Goal: Information Seeking & Learning: Learn about a topic

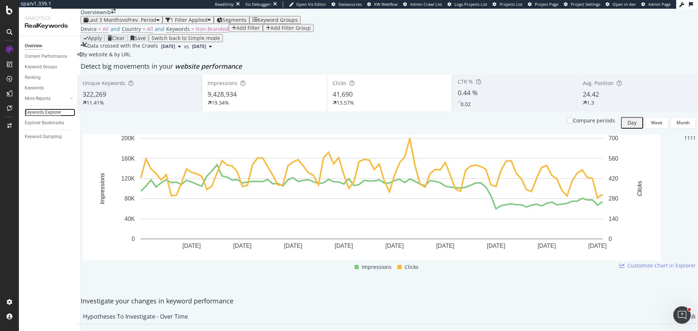
drag, startPoint x: 46, startPoint y: 113, endPoint x: 49, endPoint y: 111, distance: 3.9
click at [46, 113] on div "Keywords Explorer" at bounding box center [43, 113] width 36 height 8
click at [583, 99] on span "24.42" at bounding box center [591, 94] width 16 height 9
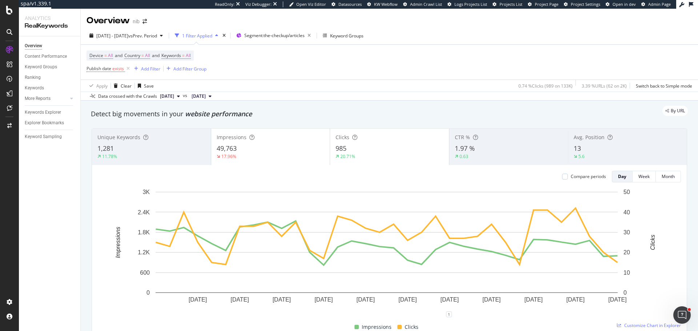
click at [593, 150] on div "13" at bounding box center [628, 148] width 108 height 9
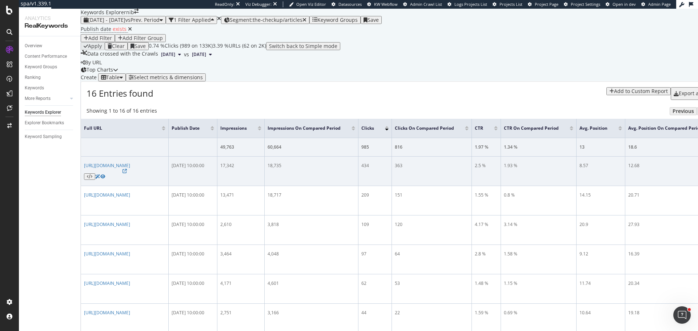
click at [262, 169] on div "17,342" at bounding box center [240, 166] width 41 height 7
click at [389, 169] on div "434" at bounding box center [375, 166] width 27 height 7
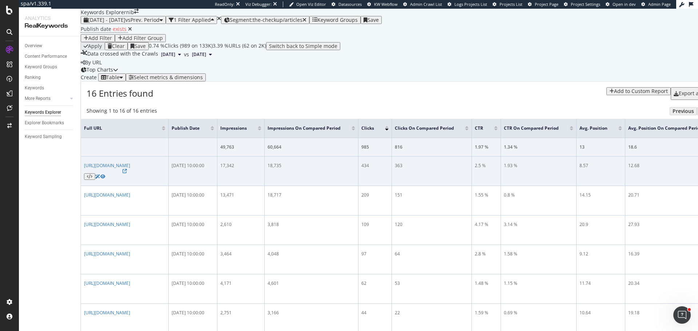
click at [355, 169] on div "18,735" at bounding box center [312, 166] width 88 height 7
click at [218, 186] on td "2025-09-22 10:00:00" at bounding box center [193, 171] width 49 height 29
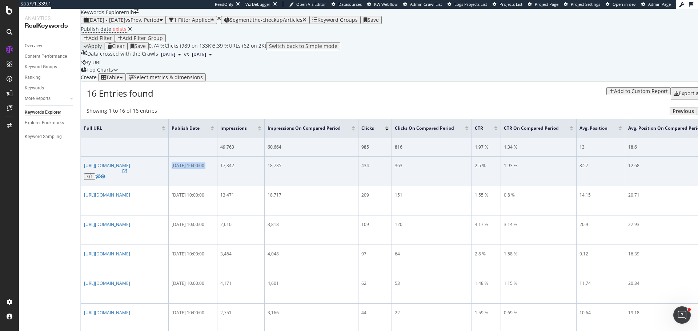
click at [218, 186] on td "2025-09-22 10:00:00" at bounding box center [193, 171] width 49 height 29
click at [359, 186] on td "18,735" at bounding box center [312, 171] width 94 height 29
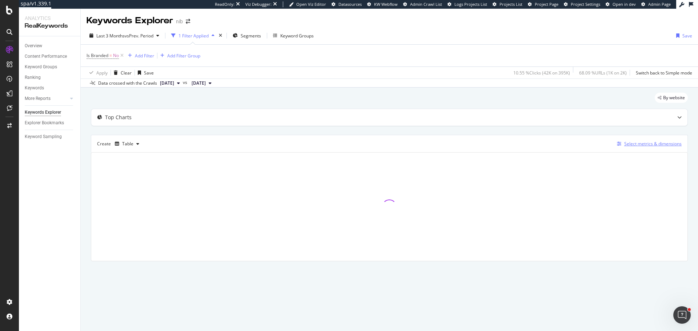
click at [627, 144] on div "Select metrics & dimensions" at bounding box center [653, 144] width 57 height 6
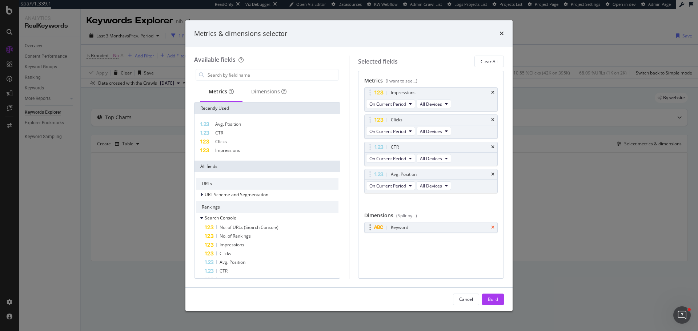
click at [493, 228] on icon "times" at bounding box center [492, 228] width 3 height 4
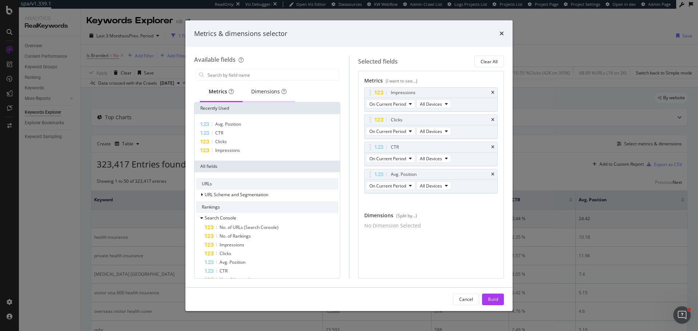
click at [268, 92] on div "Dimensions" at bounding box center [268, 91] width 35 height 7
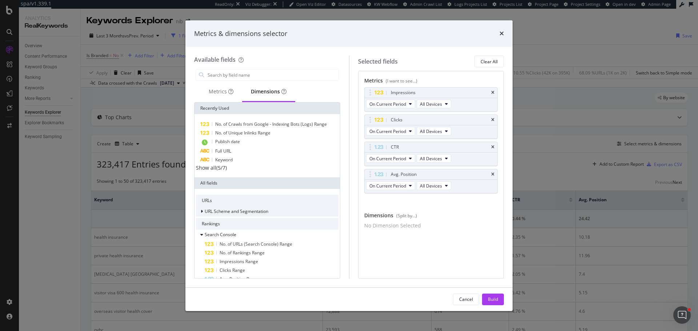
click at [234, 210] on div "URL Scheme and Segmentation" at bounding box center [267, 212] width 143 height 10
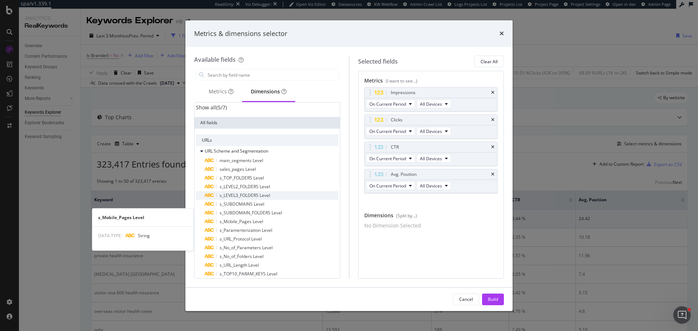
scroll to position [73, 0]
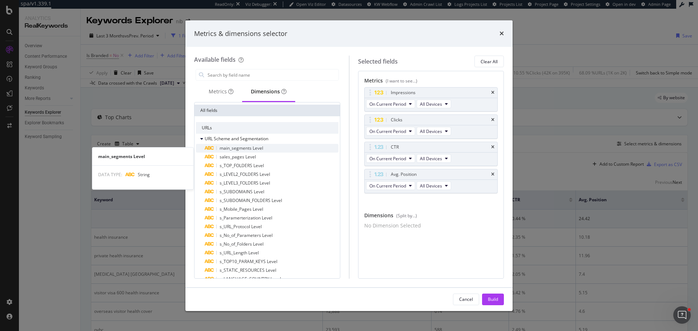
click at [245, 151] on span "main_segments Level" at bounding box center [242, 148] width 44 height 6
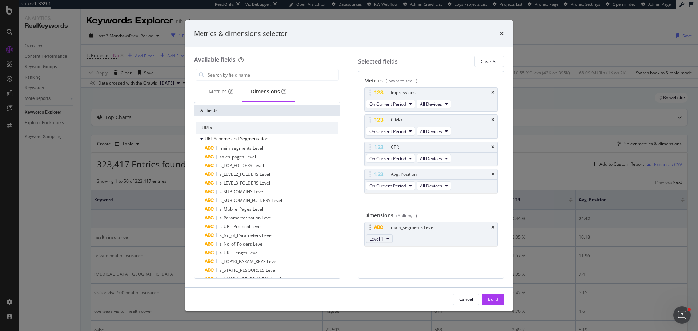
click at [385, 239] on button "Level 1" at bounding box center [379, 239] width 27 height 9
click at [382, 250] on span "Level 1" at bounding box center [379, 252] width 15 height 7
click at [459, 275] on div "Metrics (I want to see...) Impressions On Current Period All Devices Clicks On …" at bounding box center [431, 175] width 146 height 208
click at [492, 298] on div "Build" at bounding box center [493, 299] width 10 height 6
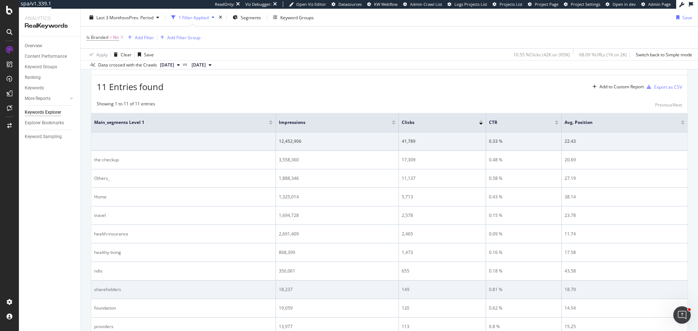
scroll to position [70, 0]
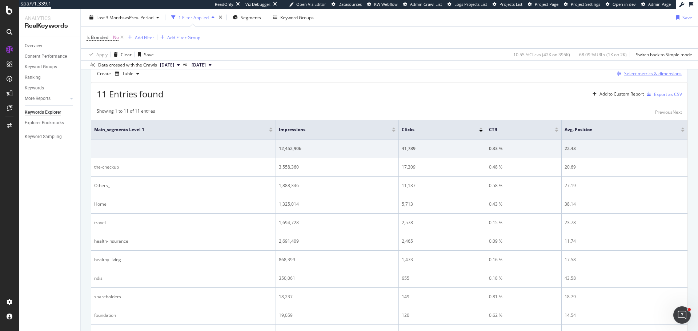
click at [642, 71] on div "Select metrics & dimensions" at bounding box center [653, 74] width 57 height 6
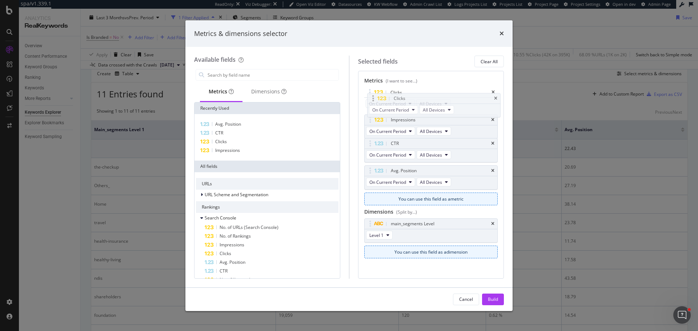
drag, startPoint x: 372, startPoint y: 123, endPoint x: 376, endPoint y: 101, distance: 21.7
click at [376, 101] on body "spa/v1.339.1 ReadOnly: Viz Debugger: Open Viz Editor Datasources KW Webflow Adm…" at bounding box center [349, 165] width 698 height 331
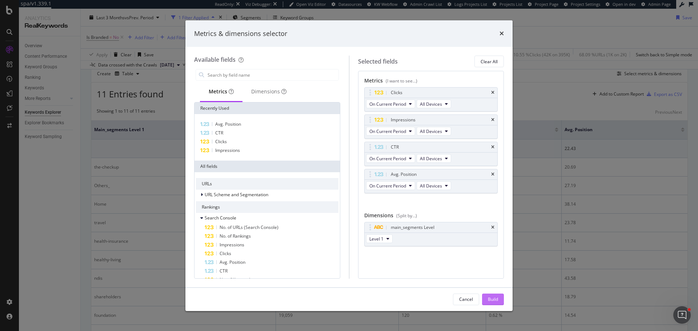
click at [488, 299] on div "Build" at bounding box center [493, 299] width 10 height 6
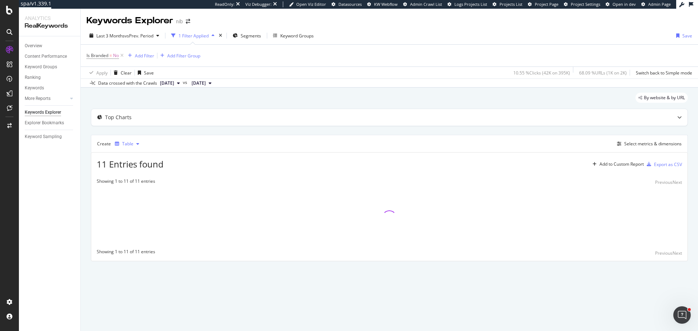
click at [126, 147] on div "Table" at bounding box center [127, 144] width 30 height 11
click at [140, 170] on div "Trend" at bounding box center [135, 168] width 12 height 6
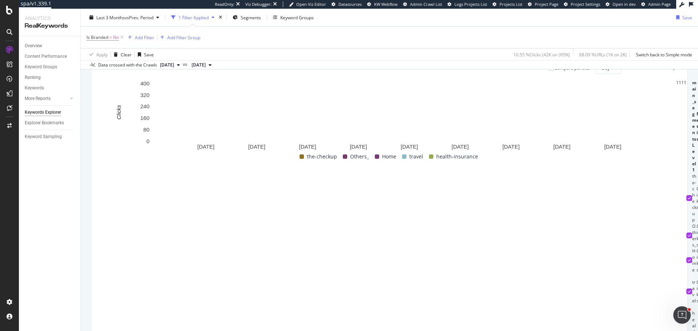
scroll to position [109, 0]
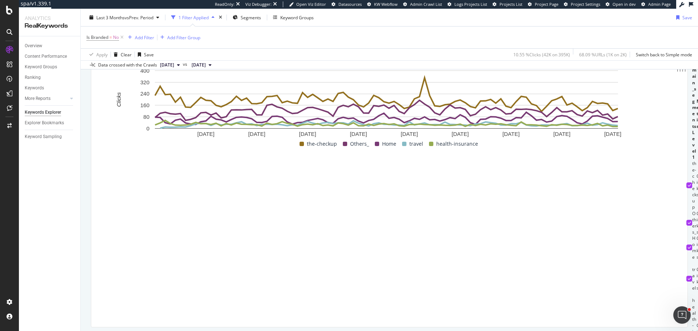
click at [687, 220] on div at bounding box center [690, 223] width 6 height 6
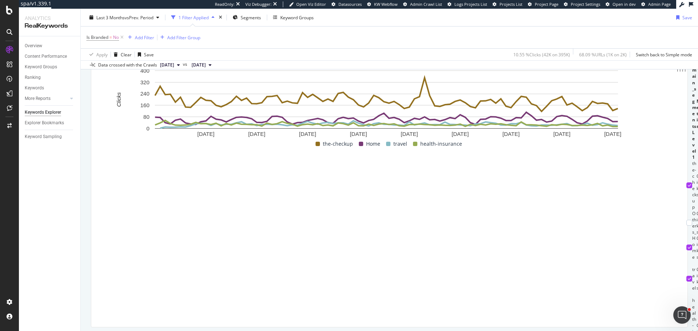
click at [688, 246] on icon at bounding box center [689, 248] width 3 height 4
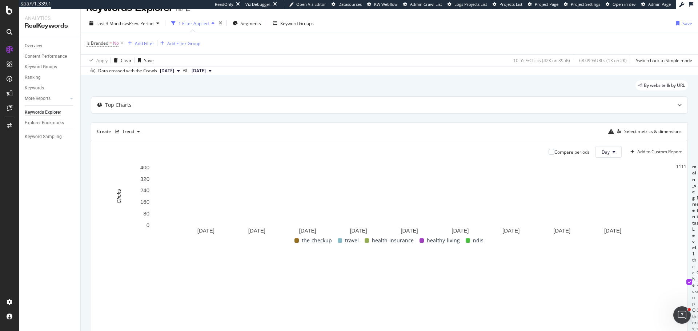
scroll to position [0, 0]
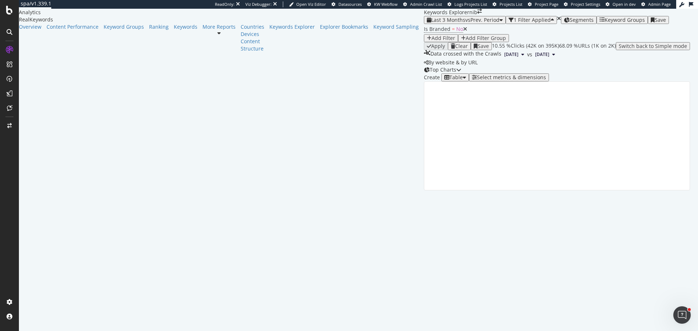
click at [546, 80] on div "Select metrics & dimensions" at bounding box center [511, 78] width 69 height 6
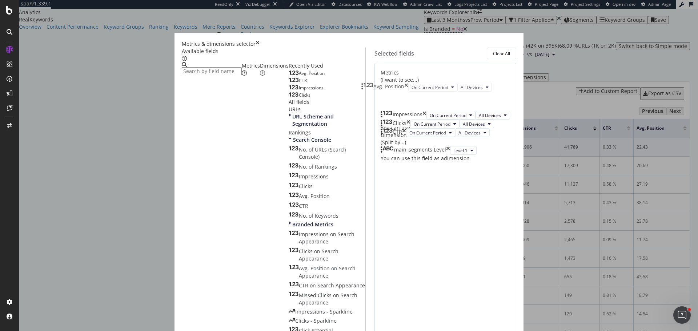
drag, startPoint x: 369, startPoint y: 174, endPoint x: 366, endPoint y: 88, distance: 86.3
click at [366, 88] on body "spa/v1.339.1 ReadOnly: Viz Debugger: Open Viz Editor Datasources KW Webflow Adm…" at bounding box center [349, 165] width 698 height 331
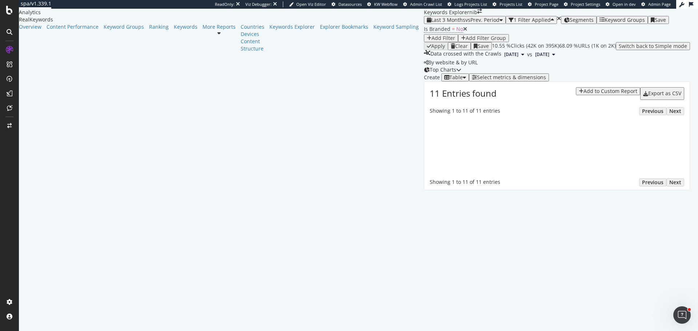
click at [450, 80] on div "Table" at bounding box center [456, 78] width 13 height 6
click at [134, 167] on div "Trend" at bounding box center [124, 168] width 24 height 6
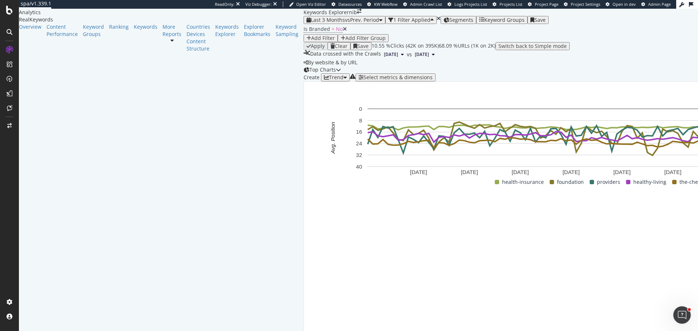
scroll to position [145, 0]
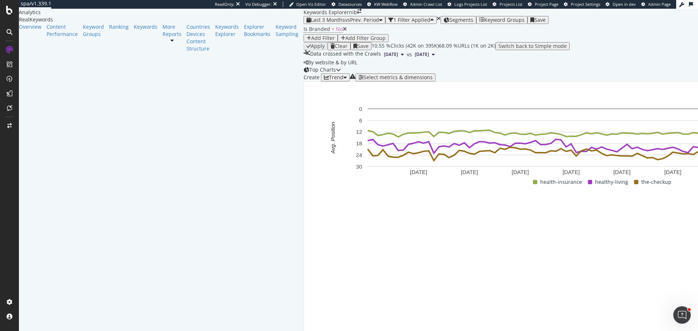
scroll to position [53, 0]
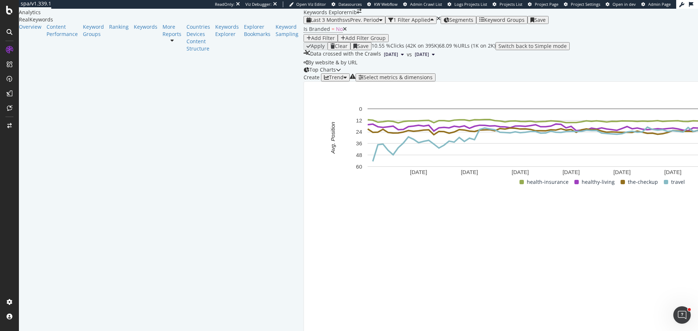
scroll to position [218, 0]
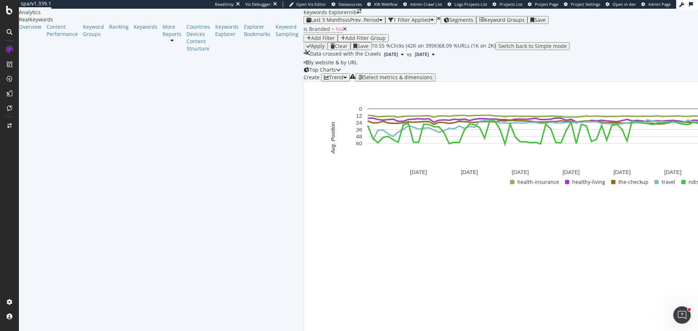
scroll to position [0, 0]
click at [433, 80] on div "Select metrics & dimensions" at bounding box center [398, 78] width 69 height 6
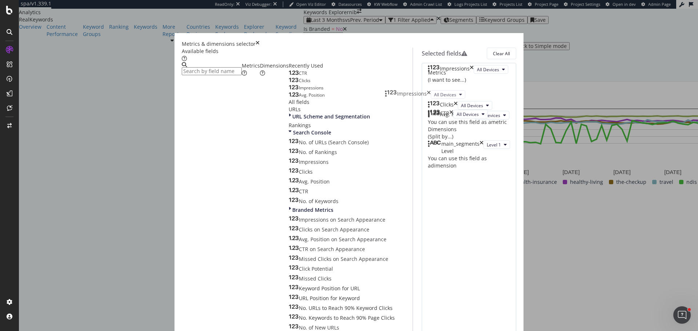
drag, startPoint x: 393, startPoint y: 120, endPoint x: 390, endPoint y: 89, distance: 31.4
click at [390, 89] on body "spa/v1.339.1 ReadOnly: Viz Debugger: Open Viz Editor Datasources KW Webflow Adm…" at bounding box center [349, 165] width 698 height 331
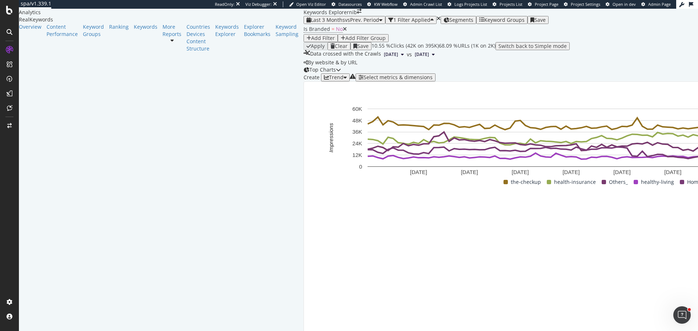
scroll to position [109, 0]
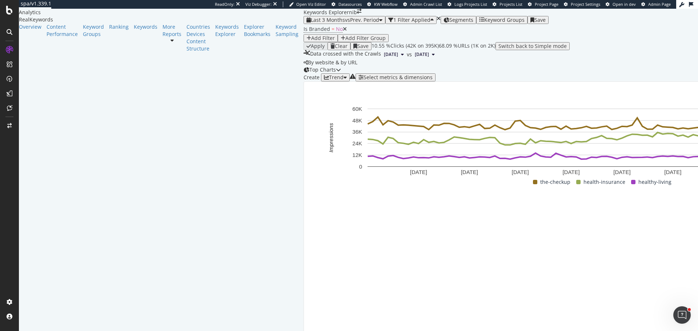
scroll to position [214, 0]
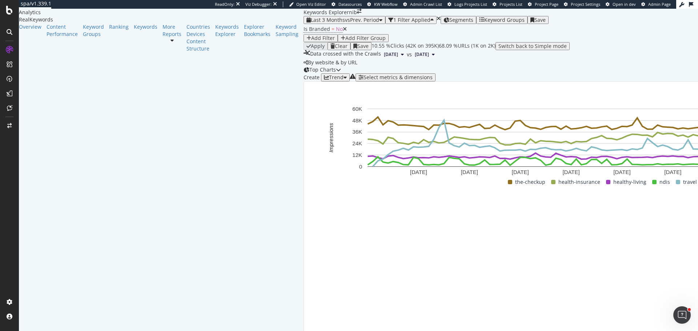
scroll to position [69, 0]
click at [450, 20] on span "Segments" at bounding box center [462, 19] width 24 height 7
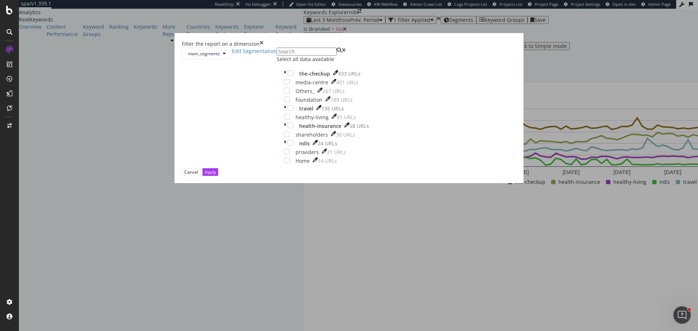
click at [264, 48] on icon "times" at bounding box center [262, 43] width 4 height 7
